Goal: Information Seeking & Learning: Understand process/instructions

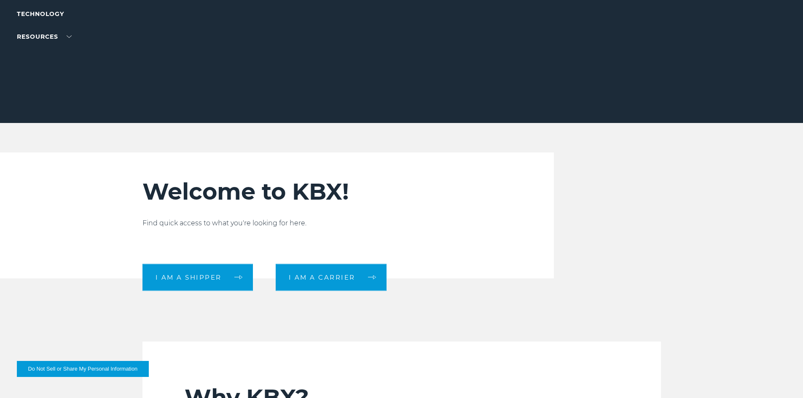
scroll to position [211, 0]
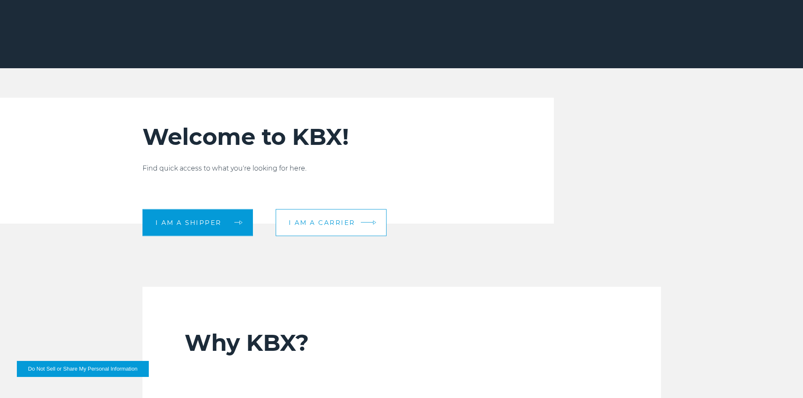
click at [362, 223] on link "I am a carrier" at bounding box center [331, 222] width 111 height 27
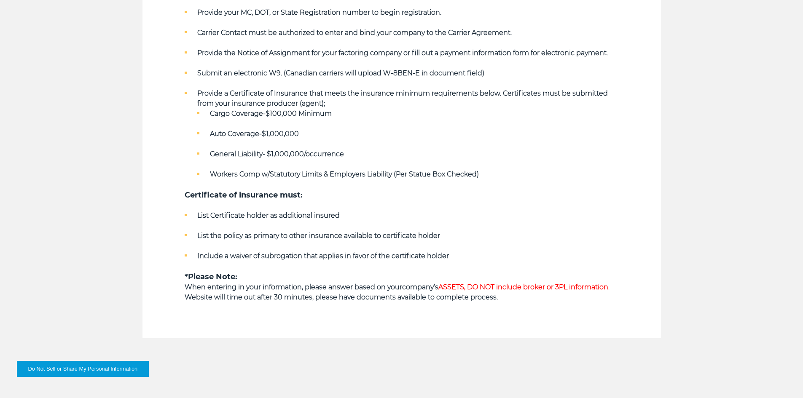
scroll to position [506, 0]
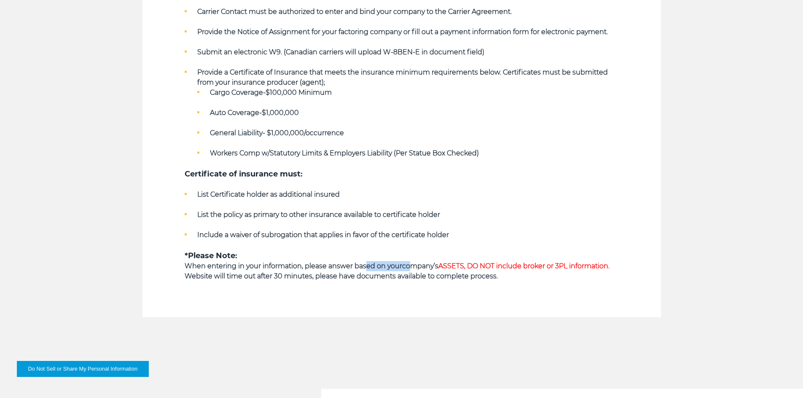
drag, startPoint x: 363, startPoint y: 269, endPoint x: 408, endPoint y: 266, distance: 44.8
click at [408, 266] on p "When entering in your information, please answer based on your company’s ASSETS…" at bounding box center [402, 266] width 434 height 10
click at [408, 266] on strong "company’s ASSETS, DO NOT include broker or 3PL information." at bounding box center [505, 266] width 207 height 8
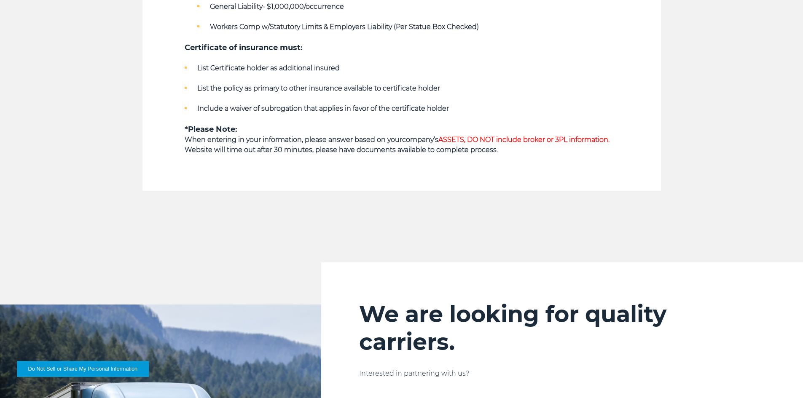
scroll to position [801, 0]
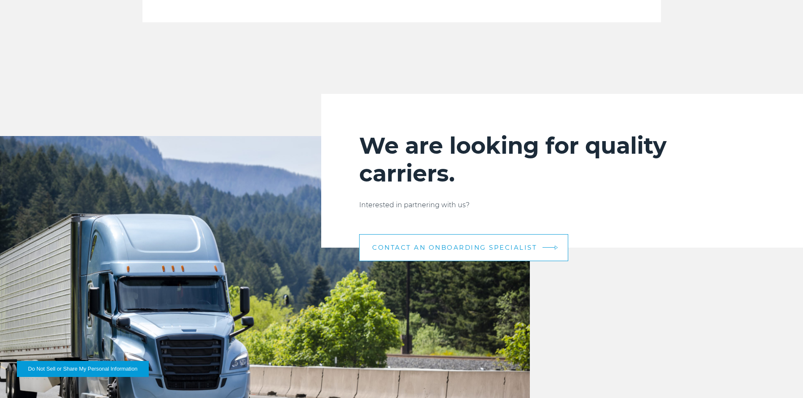
click at [442, 254] on link "CONTACT AN ONBOARDING SPECIALIST" at bounding box center [463, 247] width 209 height 27
click at [480, 245] on span "CONTACT AN ONBOARDING SPECIALIST" at bounding box center [454, 248] width 165 height 6
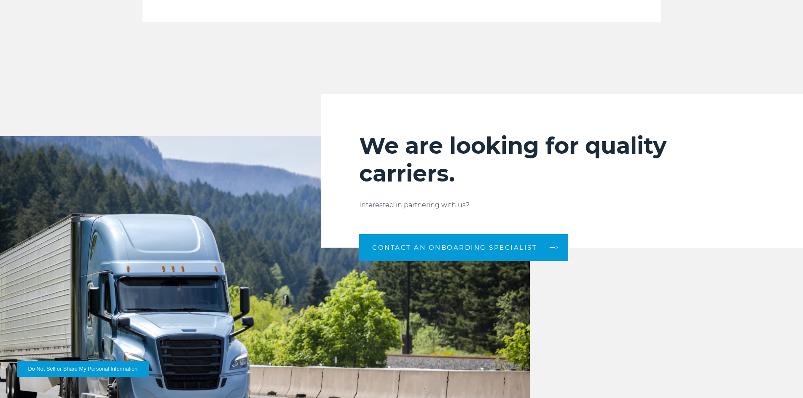
click at [685, 159] on h2 "We are looking for quality carriers." at bounding box center [562, 160] width 406 height 56
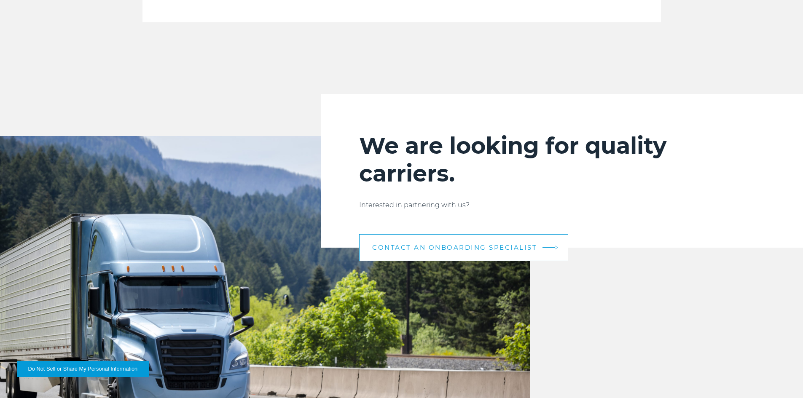
click at [495, 250] on span "CONTACT AN ONBOARDING SPECIALIST" at bounding box center [454, 248] width 165 height 6
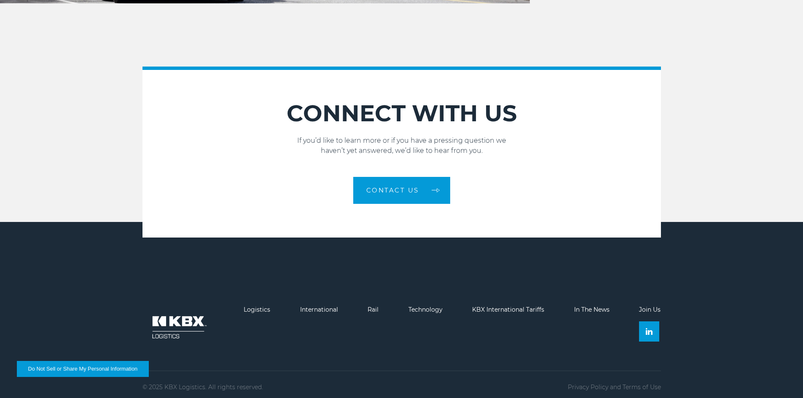
scroll to position [1226, 0]
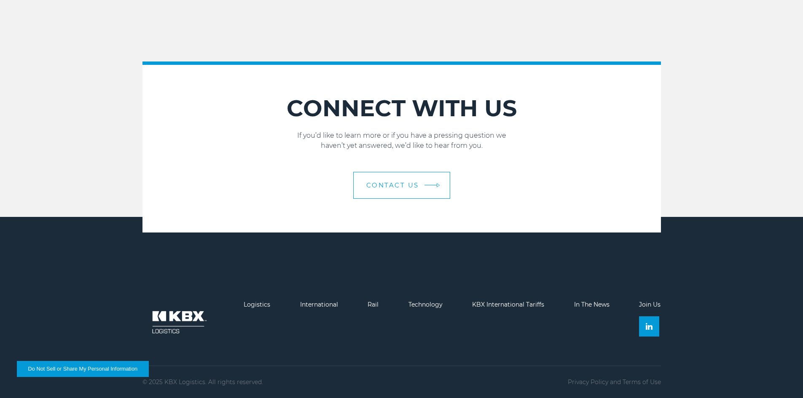
click at [429, 189] on link "Contact Us" at bounding box center [401, 185] width 97 height 27
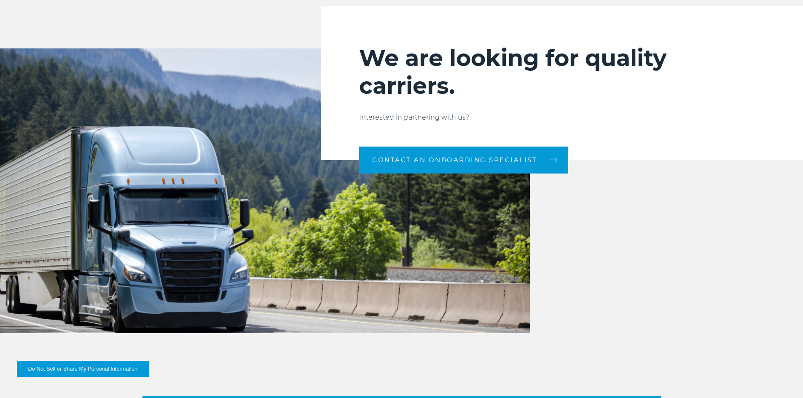
scroll to position [847, 0]
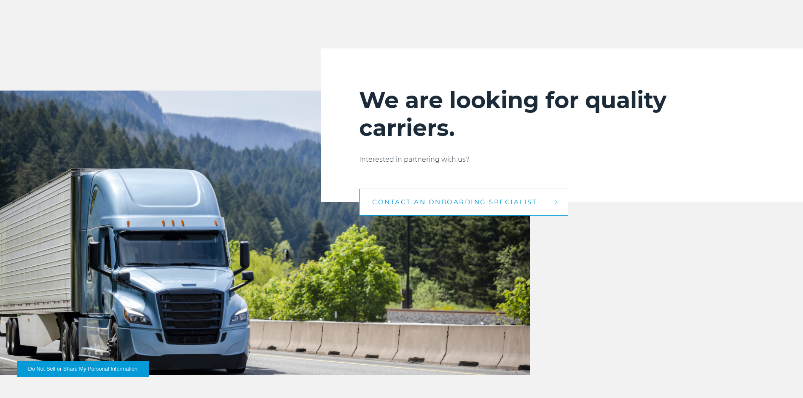
click at [456, 204] on span "CONTACT AN ONBOARDING SPECIALIST" at bounding box center [454, 202] width 165 height 6
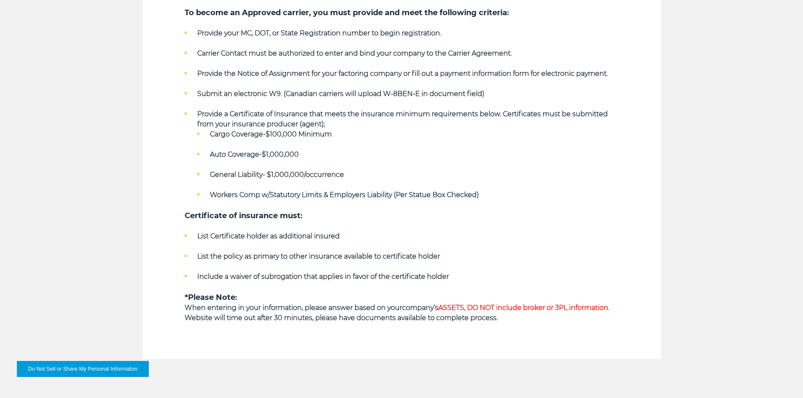
scroll to position [383, 0]
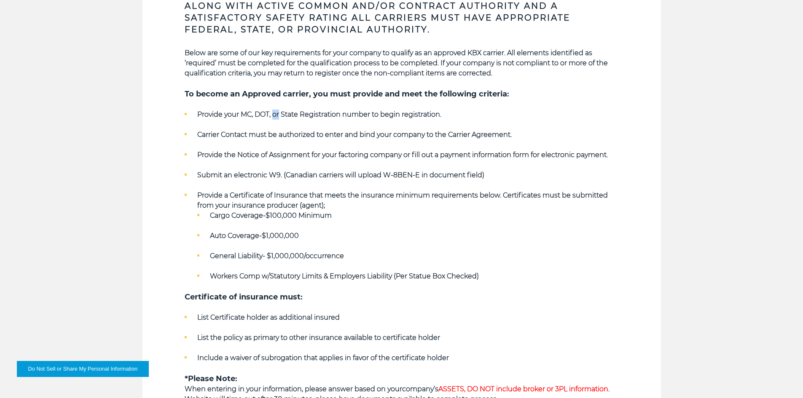
drag, startPoint x: 280, startPoint y: 117, endPoint x: 274, endPoint y: 117, distance: 6.3
click at [274, 117] on strong "Provide your MC, DOT, or State Registration number to begin registration." at bounding box center [319, 114] width 244 height 8
click at [278, 120] on ul "Provide your MC, DOT, or State Registration number to begin registration. Carri…" at bounding box center [402, 196] width 434 height 172
click at [285, 133] on strong "Carrier Contact must be authorized to enter and bind your company to the Carrie…" at bounding box center [354, 135] width 315 height 8
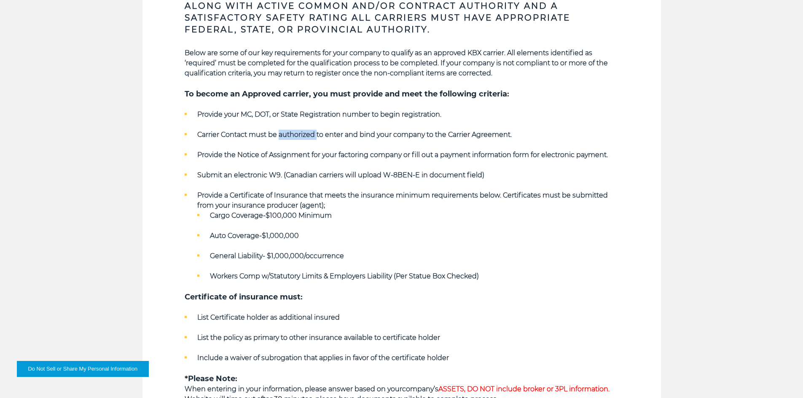
click at [285, 133] on strong "Carrier Contact must be authorized to enter and bind your company to the Carrie…" at bounding box center [354, 135] width 315 height 8
click at [328, 147] on ul "Provide your MC, DOT, or State Registration number to begin registration. Carri…" at bounding box center [402, 196] width 434 height 172
click at [324, 158] on strong "Provide the Notice of Assignment for your factoring company or fill out a payme…" at bounding box center [402, 155] width 411 height 8
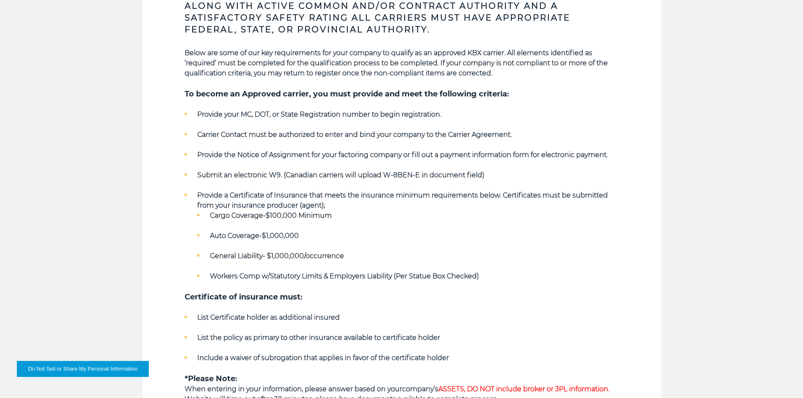
click at [333, 167] on ul "Provide your MC, DOT, or State Registration number to begin registration. Carri…" at bounding box center [402, 196] width 434 height 172
click at [259, 175] on strong "Submit an electronic W9. (Canadian carriers will upload W-8BEN-E in document fi…" at bounding box center [340, 175] width 287 height 8
click at [267, 186] on ul "Provide your MC, DOT, or State Registration number to begin registration. Carri…" at bounding box center [402, 196] width 434 height 172
drag, startPoint x: 273, startPoint y: 178, endPoint x: 280, endPoint y: 180, distance: 7.0
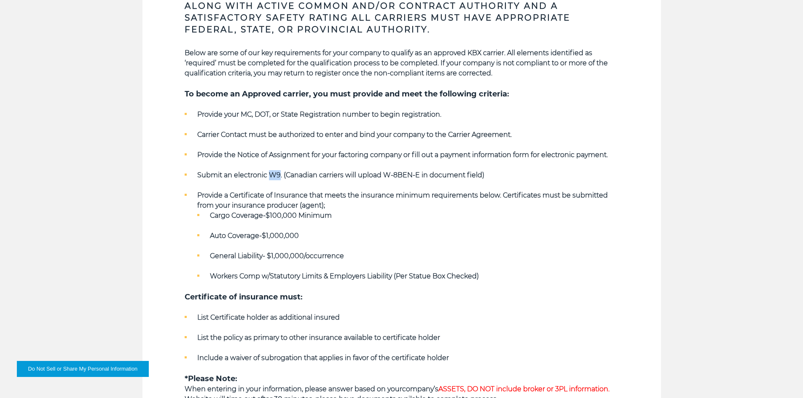
click at [280, 180] on li "Submit an electronic W9. (Canadian carriers will upload W-8BEN-E in document fi…" at bounding box center [402, 175] width 434 height 10
drag, startPoint x: 226, startPoint y: 194, endPoint x: 274, endPoint y: 195, distance: 47.2
click at [274, 195] on strong "Provide a Certificate of Insurance that meets the insurance minimum requirement…" at bounding box center [402, 200] width 411 height 18
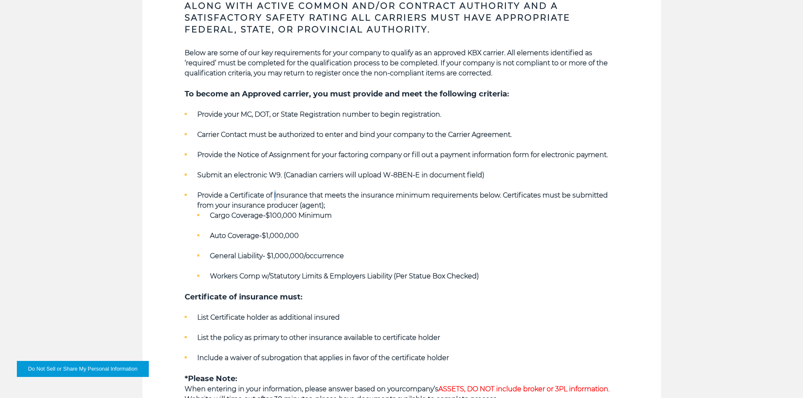
click at [278, 198] on strong "Provide a Certificate of Insurance that meets the insurance minimum requirement…" at bounding box center [402, 200] width 411 height 18
click at [301, 198] on strong "Provide a Certificate of Insurance that meets the insurance minimum requirement…" at bounding box center [402, 200] width 411 height 18
click at [302, 198] on strong "Provide a Certificate of Insurance that meets the insurance minimum requirement…" at bounding box center [402, 200] width 411 height 18
drag, startPoint x: 302, startPoint y: 198, endPoint x: 354, endPoint y: 203, distance: 52.5
click at [303, 198] on strong "Provide a Certificate of Insurance that meets the insurance minimum requirement…" at bounding box center [402, 200] width 411 height 18
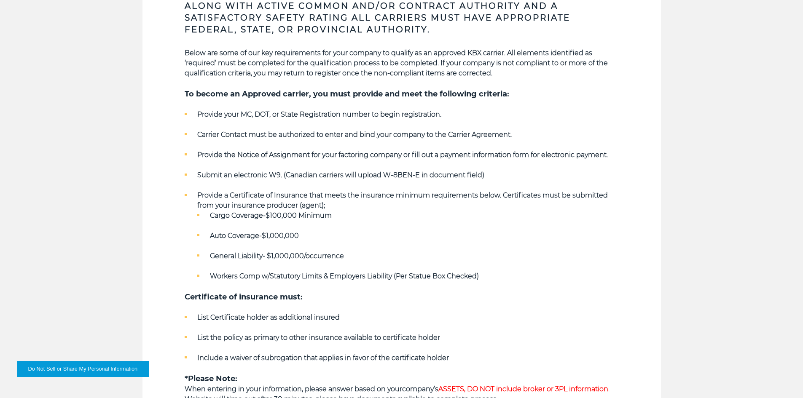
click at [355, 203] on li "Provide a Certificate of Insurance that meets the insurance minimum requirement…" at bounding box center [402, 236] width 434 height 91
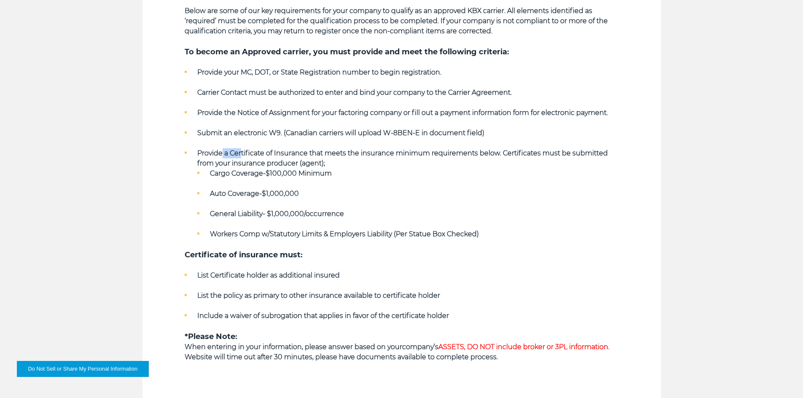
drag, startPoint x: 221, startPoint y: 153, endPoint x: 240, endPoint y: 156, distance: 19.6
click at [240, 156] on strong "Provide a Certificate of Insurance that meets the insurance minimum requirement…" at bounding box center [402, 158] width 411 height 18
click at [253, 215] on strong "General Liability- $1,000,000/occurrence" at bounding box center [277, 214] width 134 height 8
drag, startPoint x: 219, startPoint y: 194, endPoint x: 247, endPoint y: 198, distance: 28.1
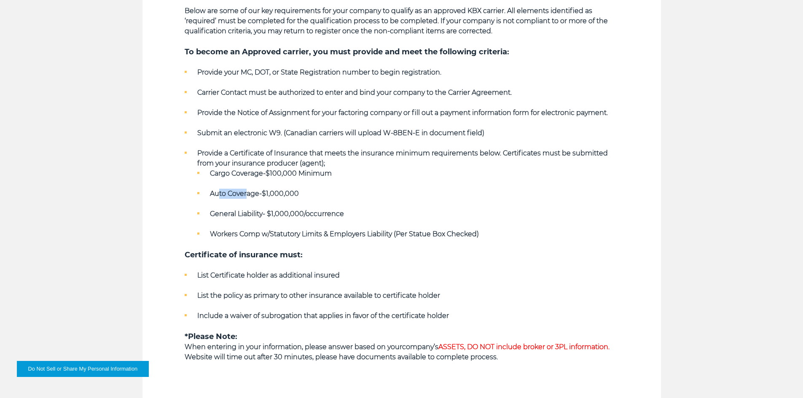
click at [247, 198] on li "Auto Coverage-$1,000,000" at bounding box center [408, 194] width 422 height 10
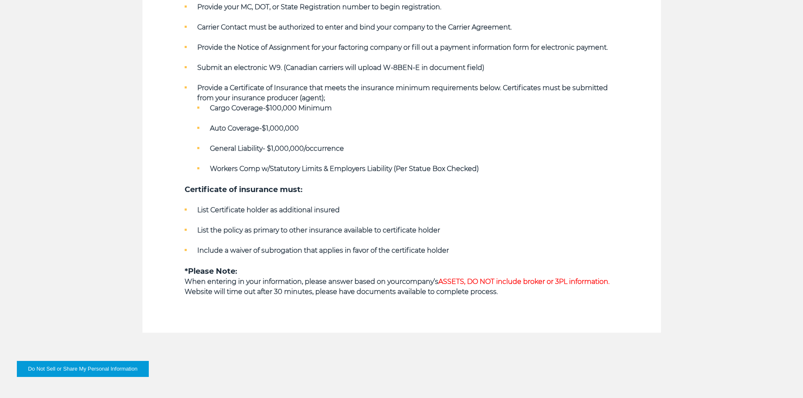
scroll to position [509, 0]
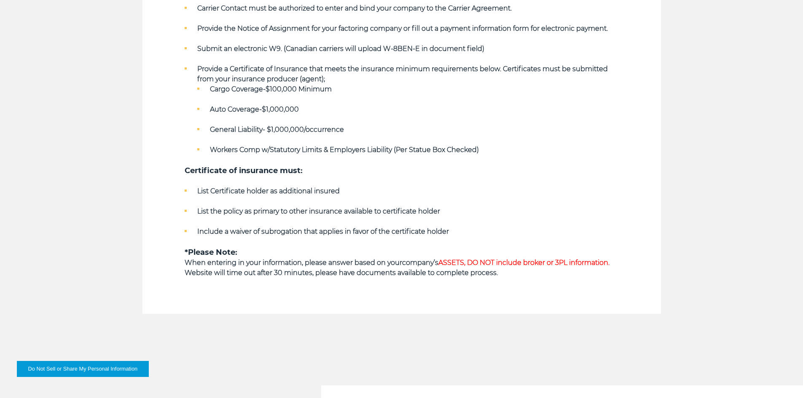
click at [349, 211] on strong "List the policy as primary to other insurance available to certificate holder" at bounding box center [318, 211] width 243 height 8
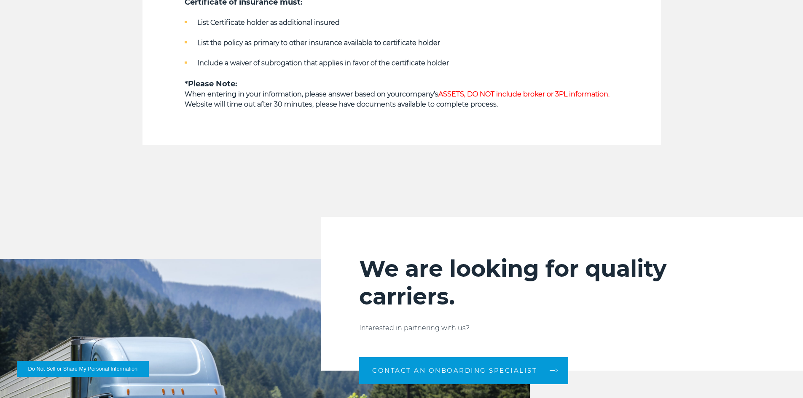
scroll to position [552, 0]
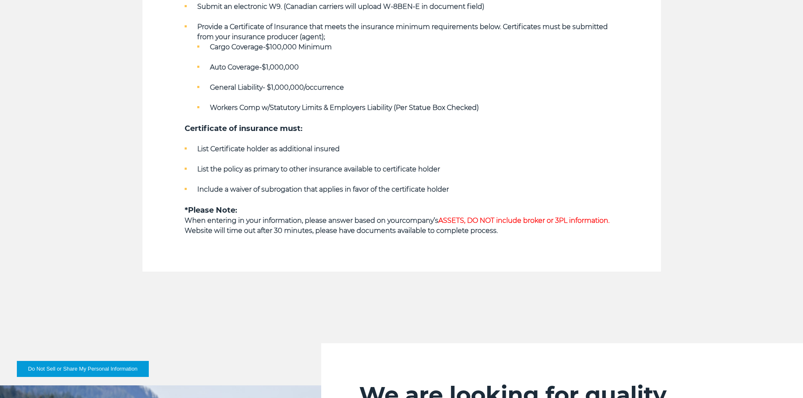
click at [466, 217] on span "ASSETS, DO NOT include broker or 3PL information." at bounding box center [524, 221] width 171 height 8
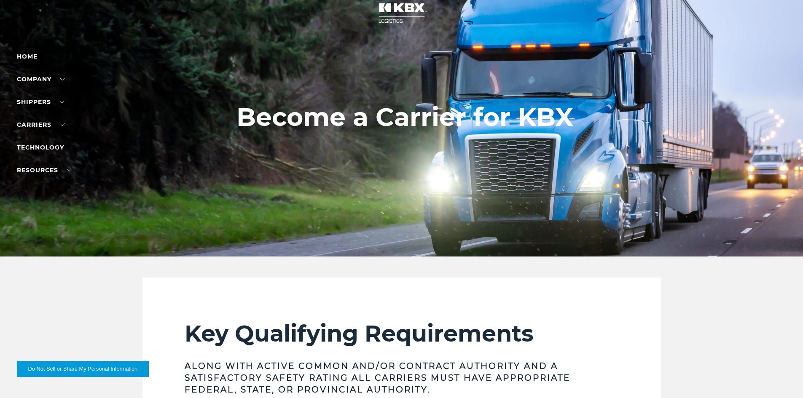
scroll to position [0, 0]
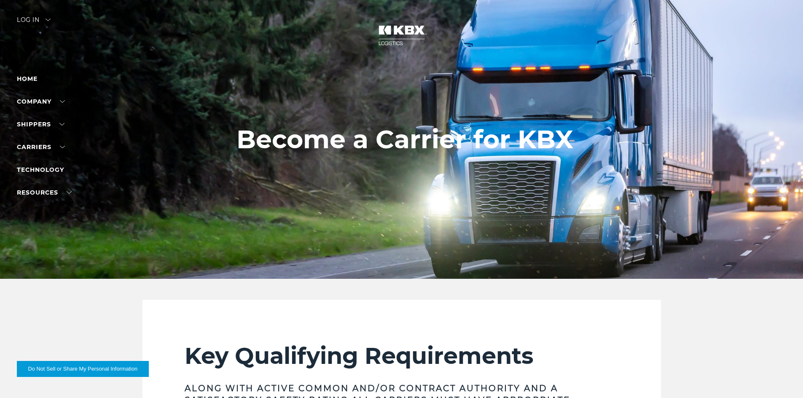
click at [451, 159] on div at bounding box center [405, 139] width 810 height 279
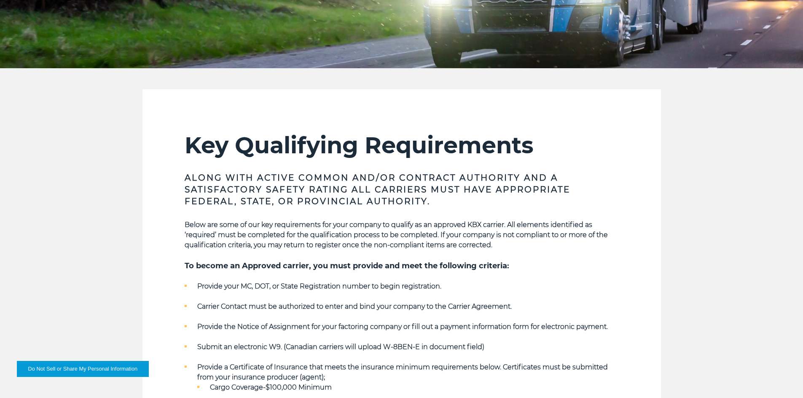
click at [418, 170] on div "Key Qualifying Requirements Along with Active Common and/or Contract Authority …" at bounding box center [402, 372] width 434 height 481
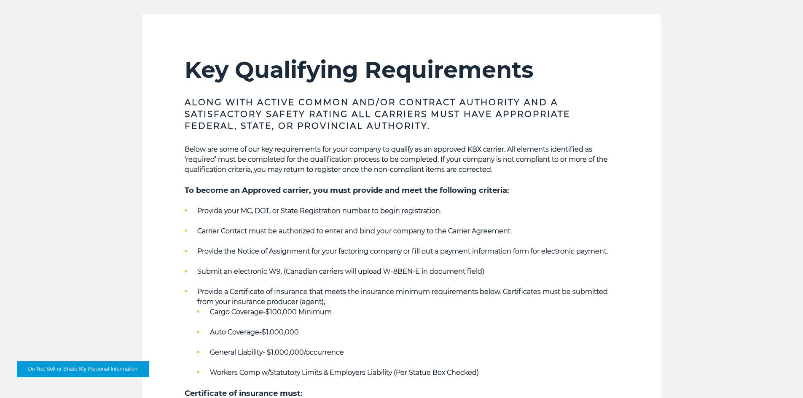
scroll to position [295, 0]
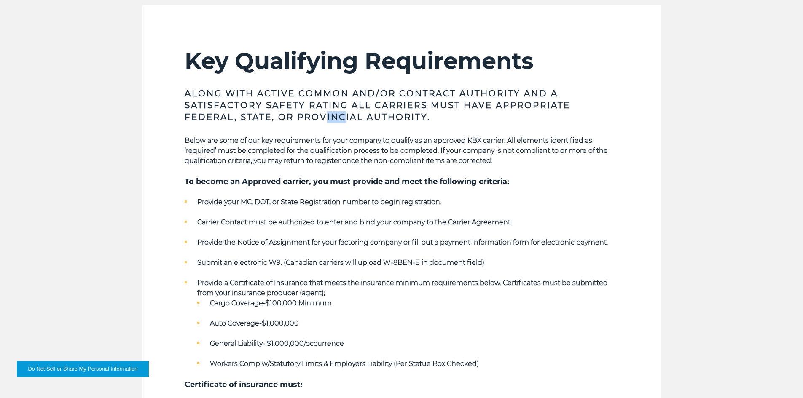
drag, startPoint x: 331, startPoint y: 114, endPoint x: 352, endPoint y: 119, distance: 21.8
click at [350, 119] on h3 "Along with Active Common and/or Contract Authority and a Satisfactory safety ra…" at bounding box center [402, 105] width 434 height 35
drag, startPoint x: 363, startPoint y: 125, endPoint x: 377, endPoint y: 132, distance: 15.1
click at [366, 127] on div "Key Qualifying Requirements Along with Active Common and/or Contract Authority …" at bounding box center [402, 287] width 434 height 481
click at [377, 132] on div "Key Qualifying Requirements Along with Active Common and/or Contract Authority …" at bounding box center [402, 287] width 434 height 481
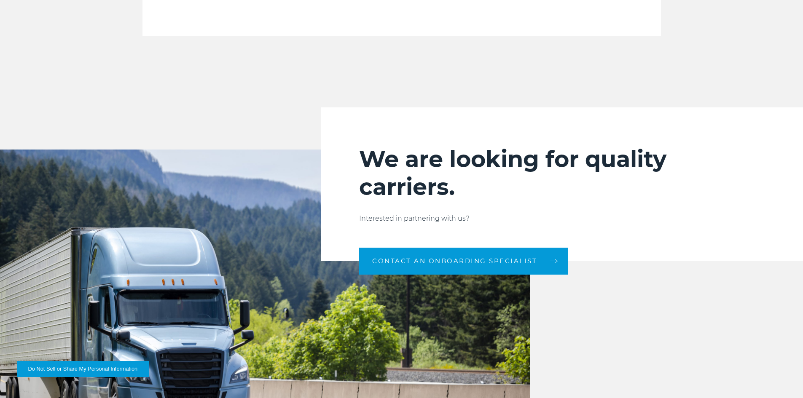
scroll to position [801, 0]
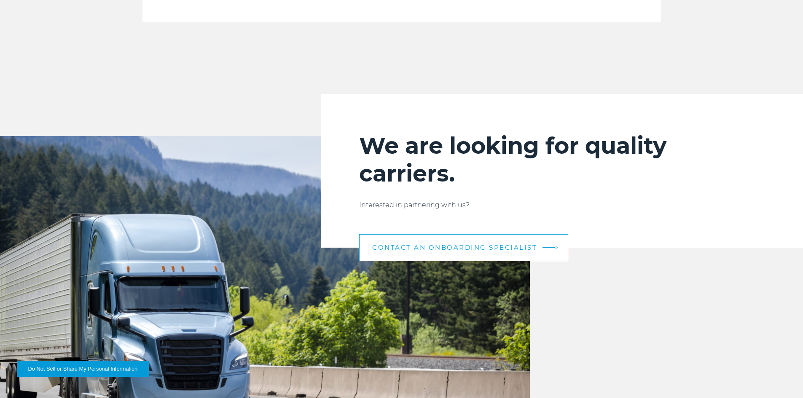
click at [443, 245] on span "CONTACT AN ONBOARDING SPECIALIST" at bounding box center [454, 248] width 165 height 6
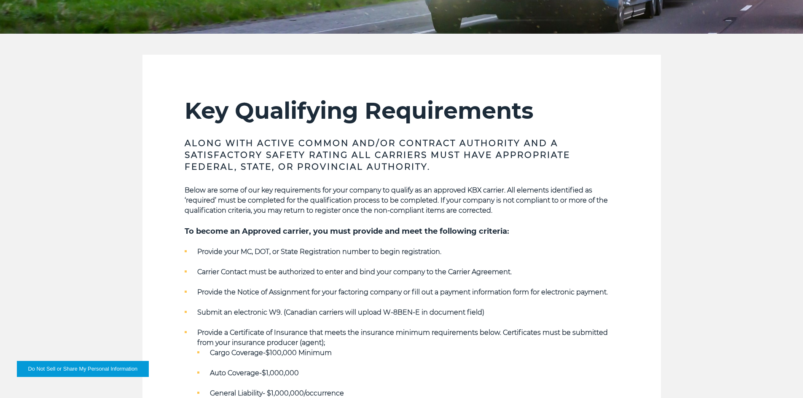
scroll to position [295, 0]
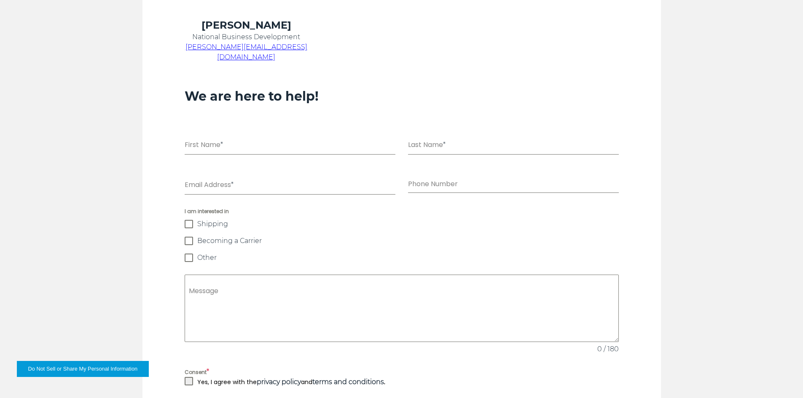
scroll to position [590, 0]
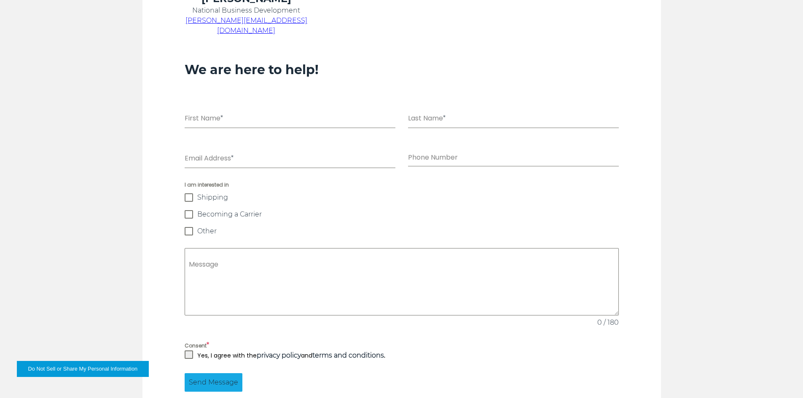
click at [254, 210] on span "Becoming a Carrier" at bounding box center [229, 214] width 65 height 8
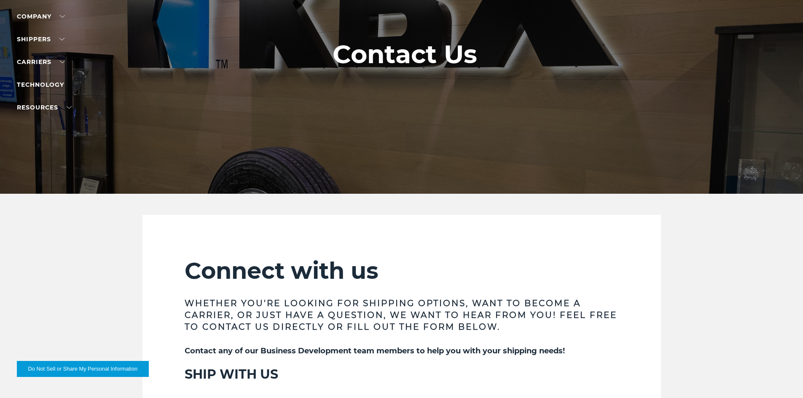
scroll to position [0, 0]
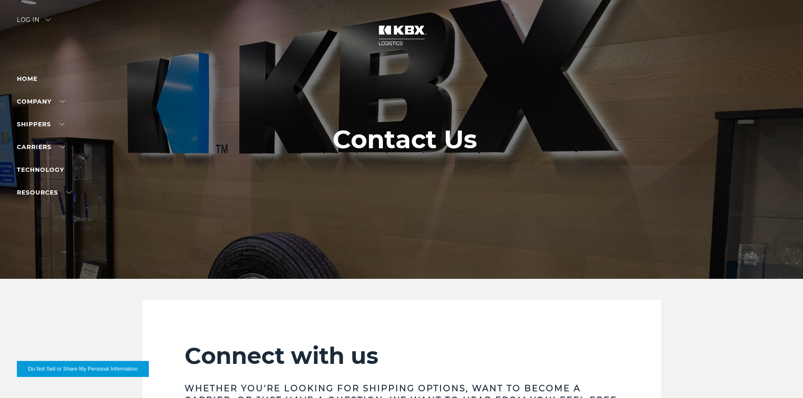
click at [288, 215] on div at bounding box center [405, 139] width 810 height 279
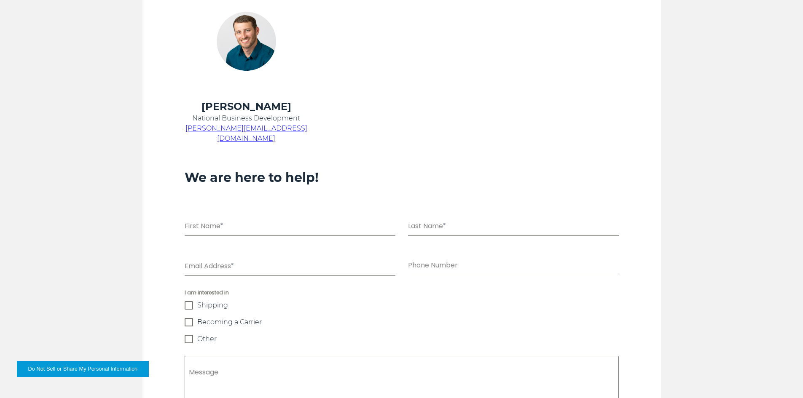
scroll to position [422, 0]
